Goal: Transaction & Acquisition: Purchase product/service

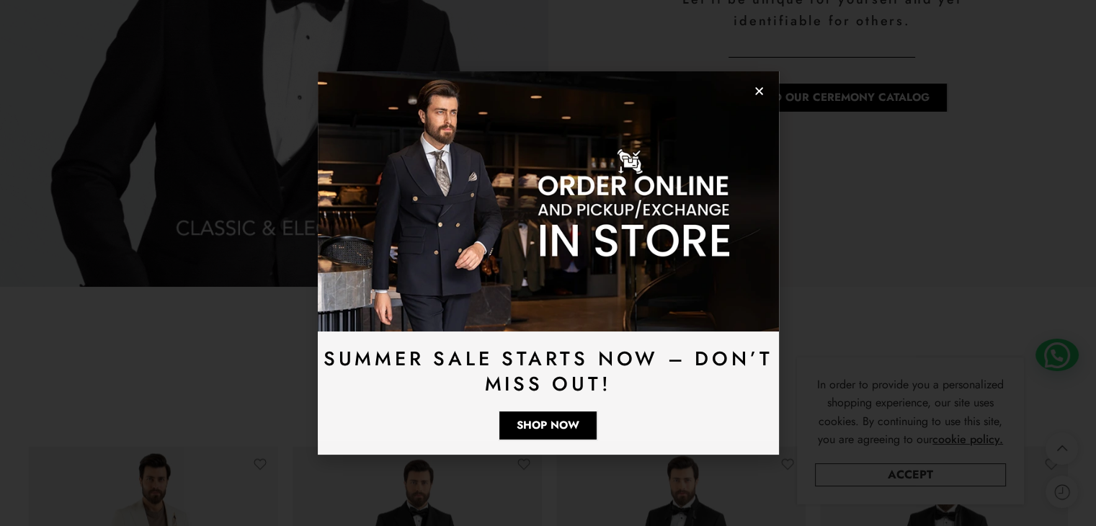
scroll to position [2017, 0]
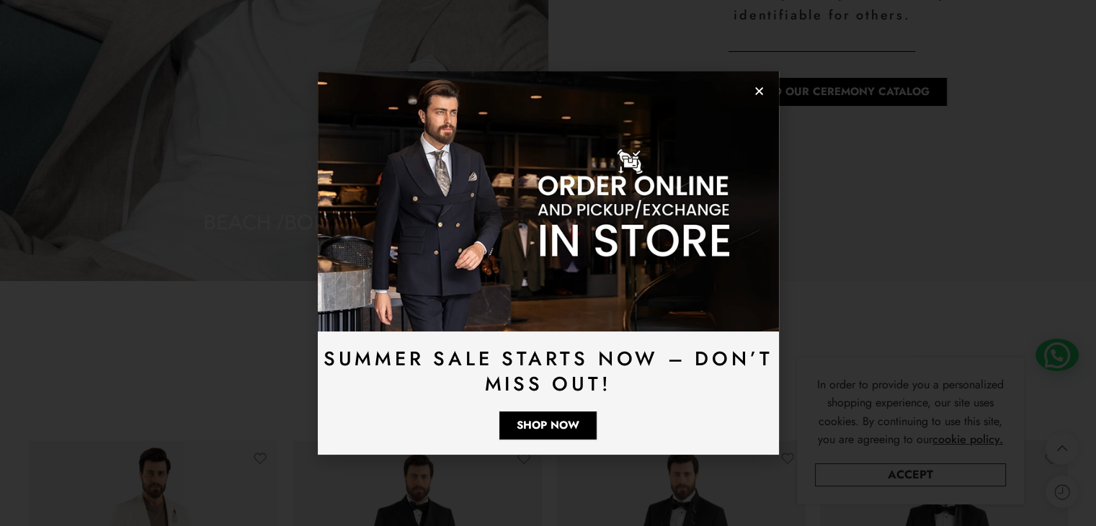
click at [755, 91] on icon "Close" at bounding box center [759, 91] width 11 height 11
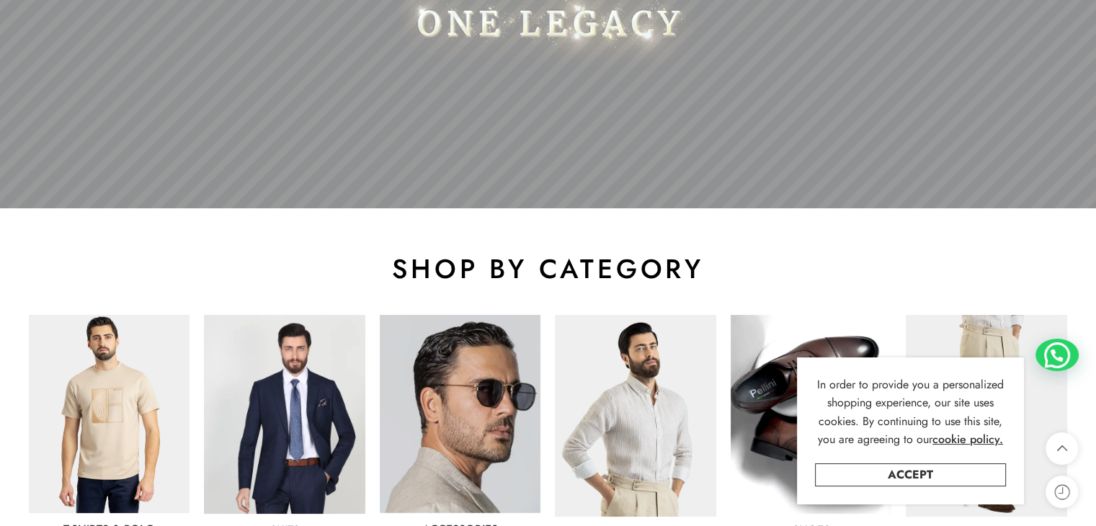
scroll to position [707, 0]
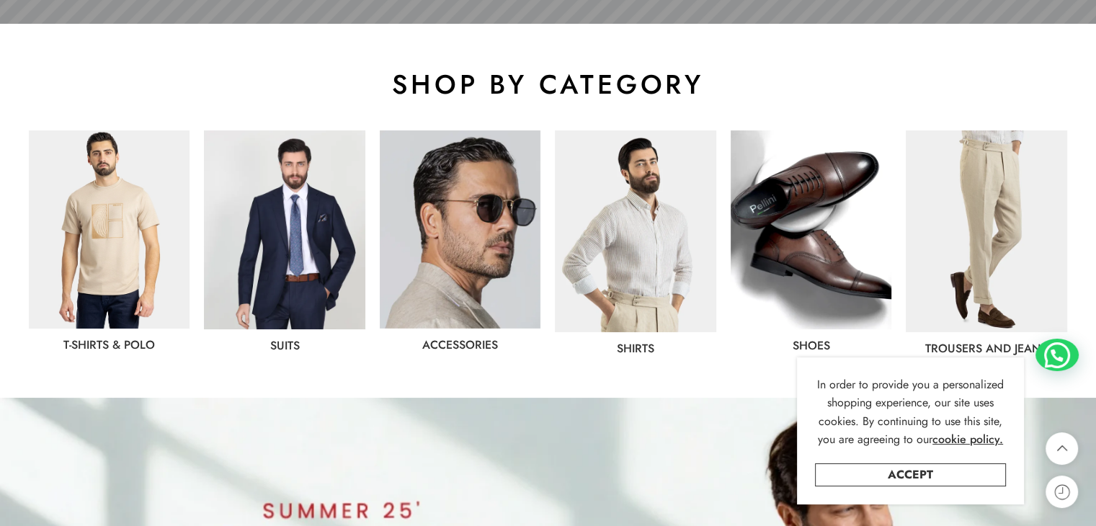
click at [277, 182] on img at bounding box center [284, 229] width 161 height 199
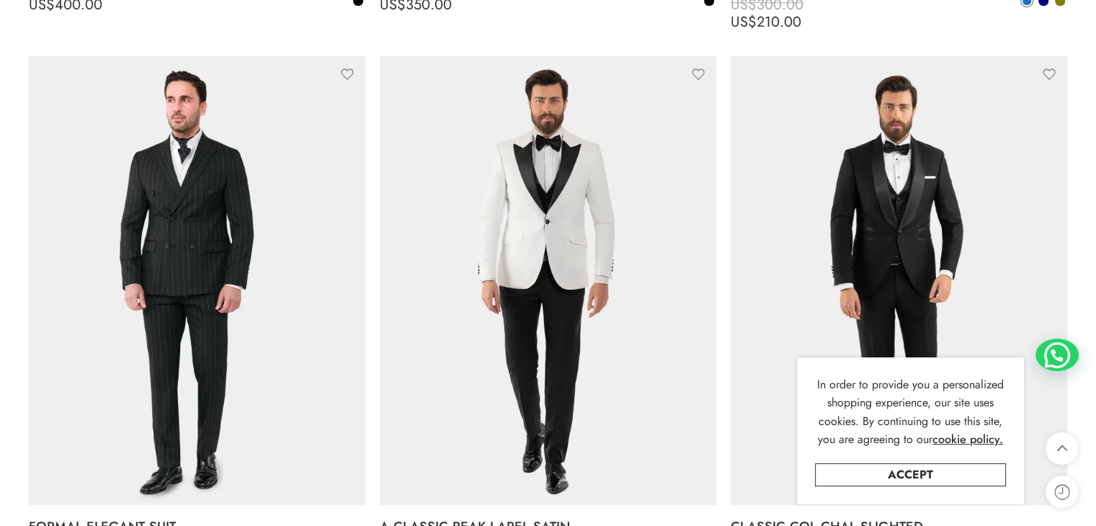
scroll to position [1295, 0]
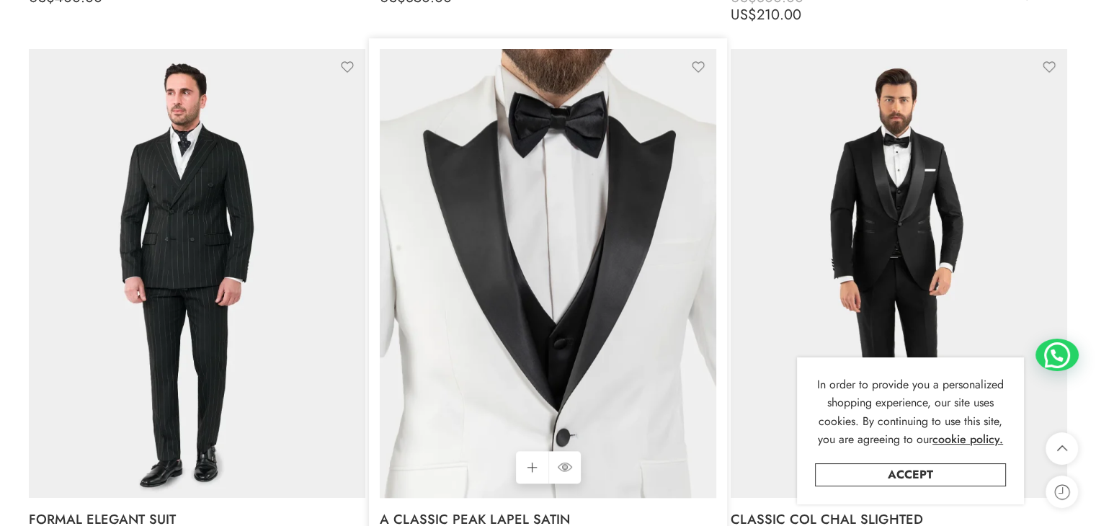
click at [484, 164] on img at bounding box center [548, 273] width 336 height 449
